Goal: Transaction & Acquisition: Purchase product/service

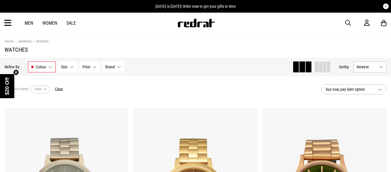
click at [7, 23] on icon at bounding box center [7, 22] width 7 height 9
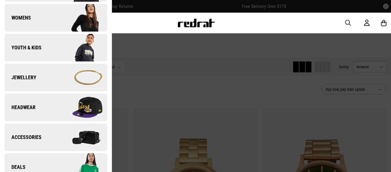
scroll to position [116, 0]
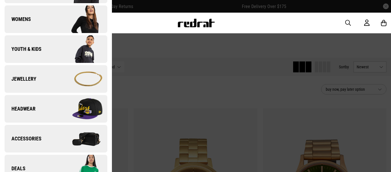
click at [28, 68] on link "Jewellery" at bounding box center [56, 79] width 103 height 28
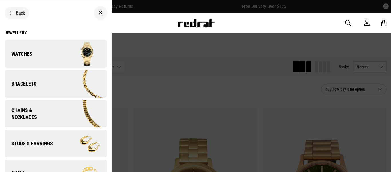
scroll to position [17, 0]
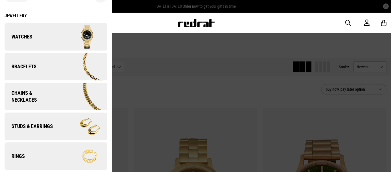
click at [90, 131] on img at bounding box center [81, 126] width 51 height 29
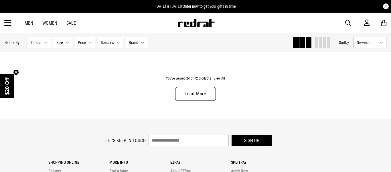
scroll to position [1767, 0]
click at [202, 89] on link "Load More" at bounding box center [195, 94] width 41 height 14
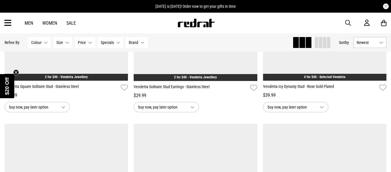
scroll to position [1924, 0]
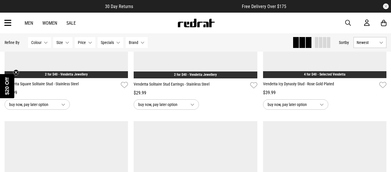
click at [17, 72] on circle "Close teaser" at bounding box center [15, 71] width 5 height 5
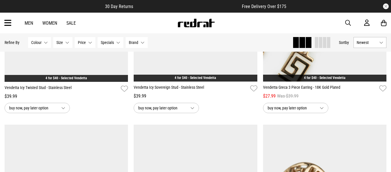
scroll to position [2784, 0]
